Goal: Task Accomplishment & Management: Manage account settings

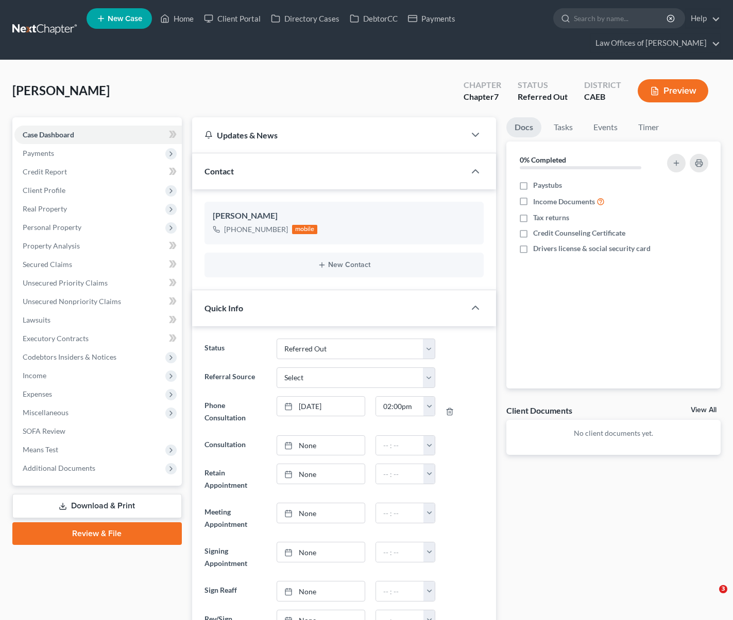
select select "13"
select select "0"
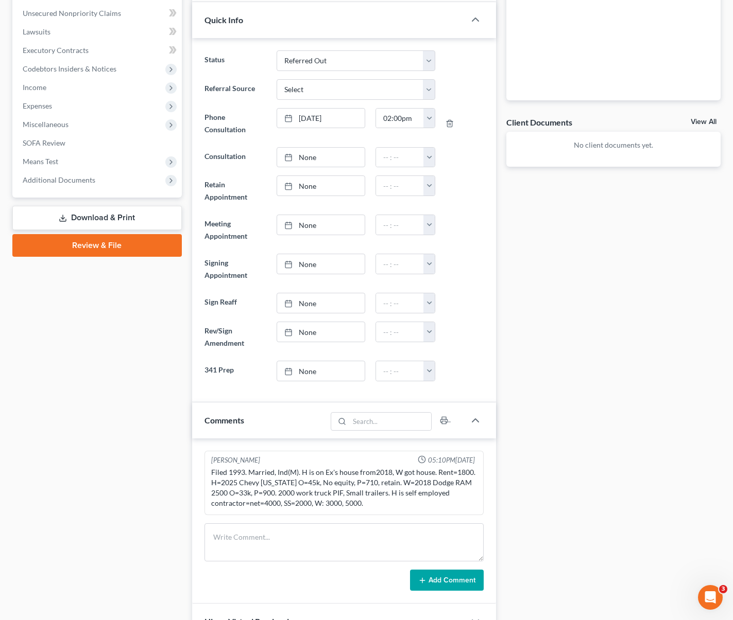
scroll to position [287, 0]
click at [671, 250] on div "Docs Tasks Events Timer 0% Completed Nothing here yet! Paystubs Income Document…" at bounding box center [613, 405] width 225 height 1151
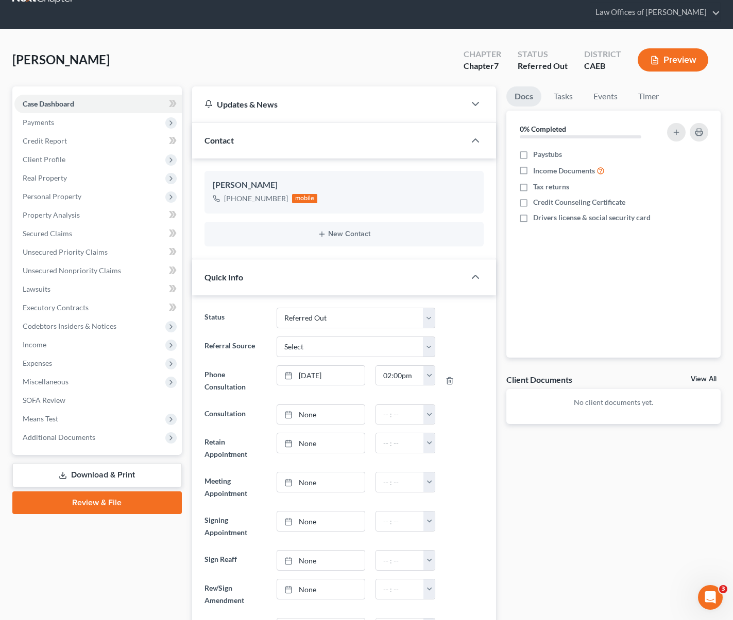
scroll to position [0, 0]
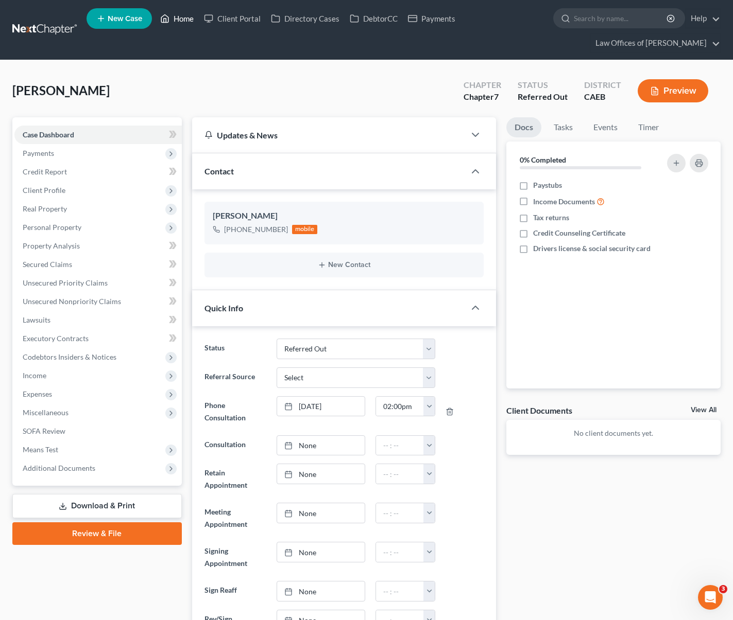
click at [193, 19] on link "Home" at bounding box center [177, 18] width 44 height 19
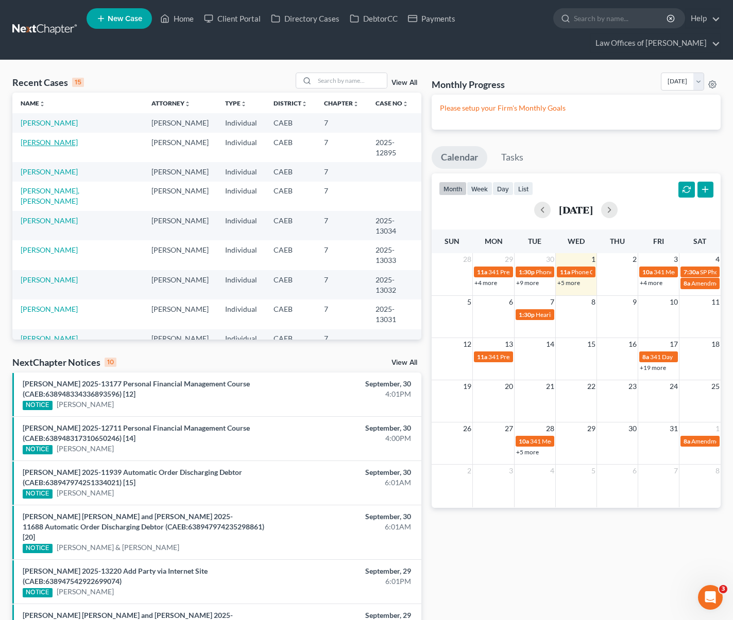
click at [63, 142] on link "[PERSON_NAME]" at bounding box center [49, 142] width 57 height 9
select select "0"
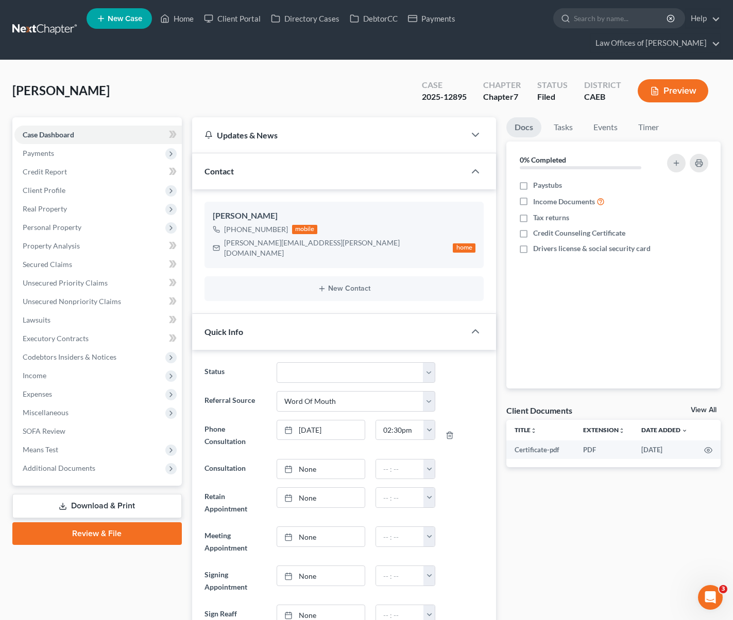
scroll to position [4486, 0]
click at [65, 194] on span "Client Profile" at bounding box center [97, 190] width 167 height 19
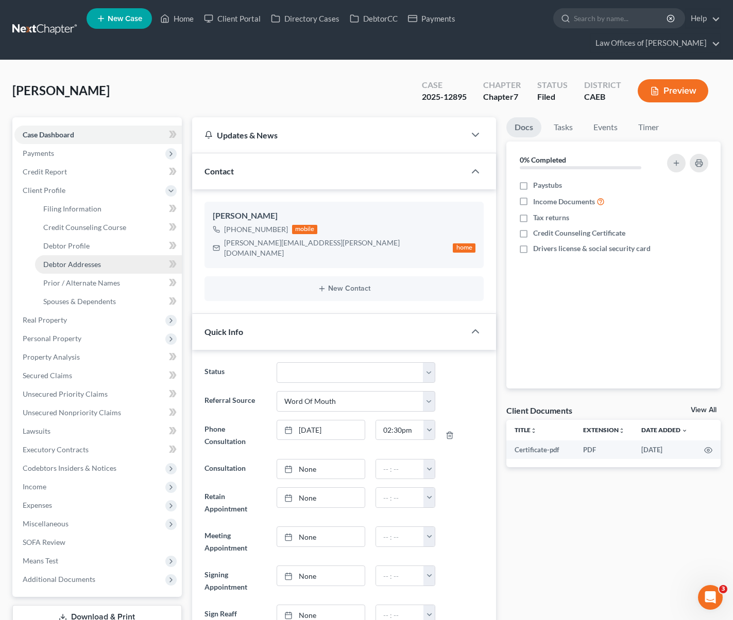
click at [97, 263] on span "Debtor Addresses" at bounding box center [72, 264] width 58 height 9
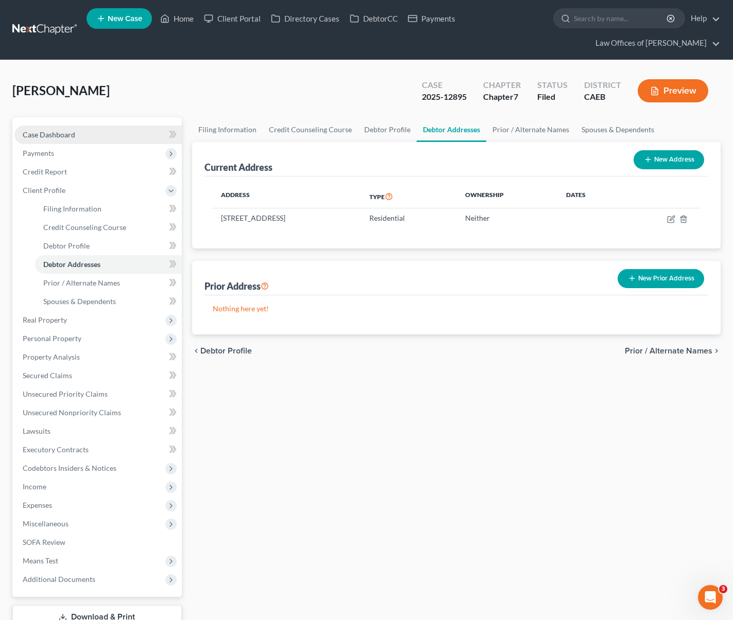
click at [85, 137] on link "Case Dashboard" at bounding box center [97, 135] width 167 height 19
select select "0"
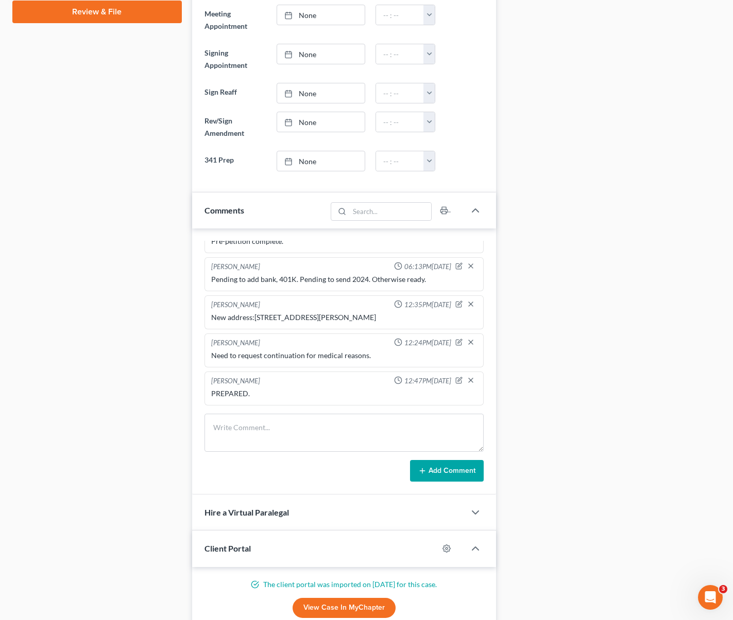
scroll to position [589, 0]
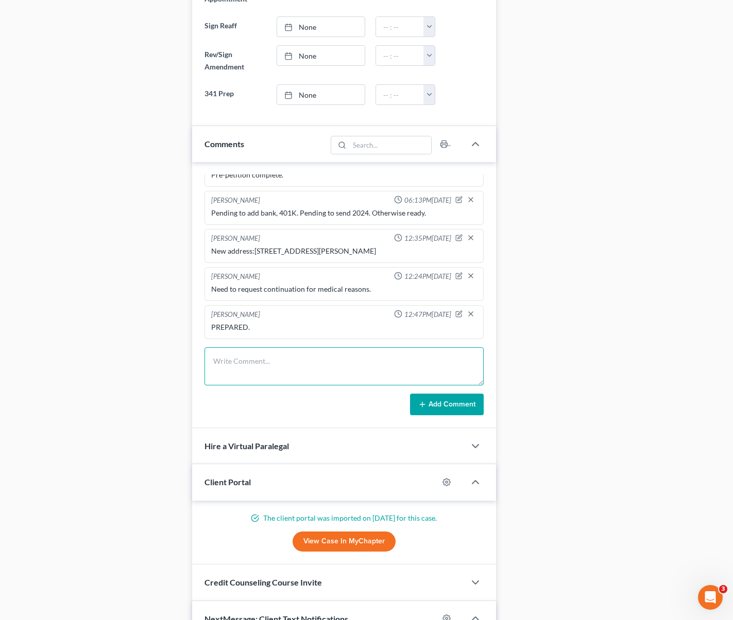
click at [236, 350] on textarea at bounding box center [343, 367] width 279 height 38
type textarea "Change of address filed with court [DATE]."
click at [447, 395] on button "Add Comment" at bounding box center [447, 405] width 74 height 22
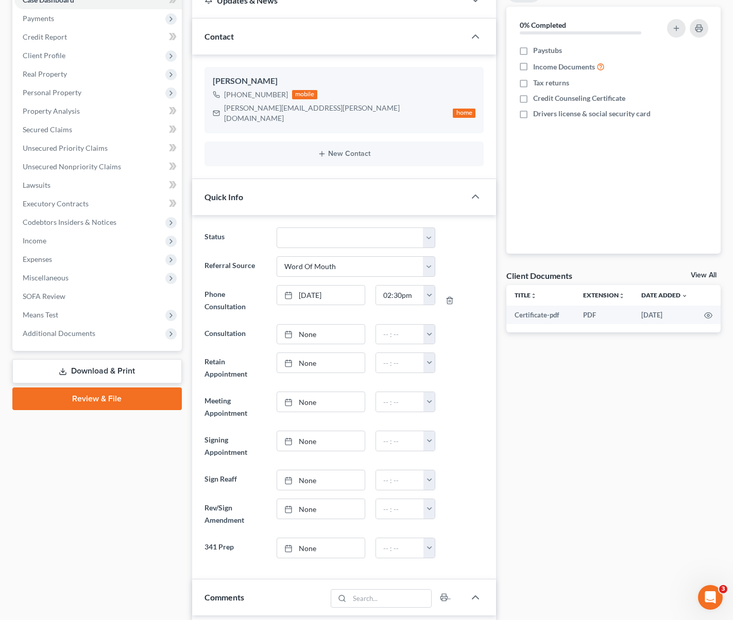
scroll to position [0, 0]
